Goal: Use online tool/utility: Use online tool/utility

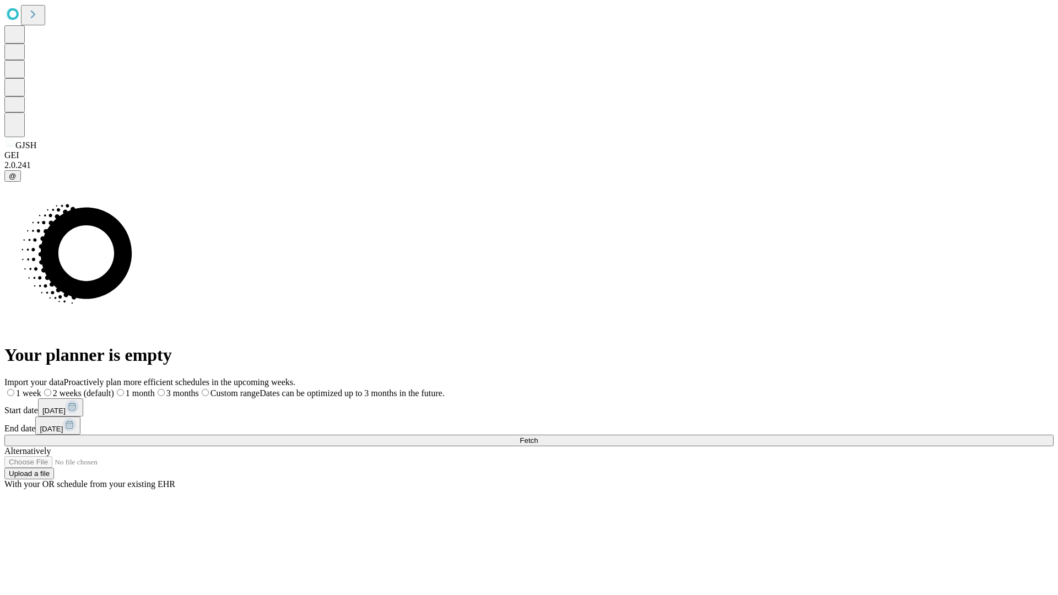
click at [538, 436] on span "Fetch" at bounding box center [528, 440] width 18 height 8
